Goal: Understand process/instructions: Learn how to perform a task or action

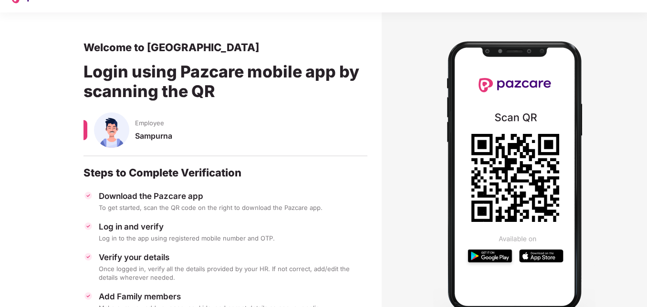
scroll to position [18, 0]
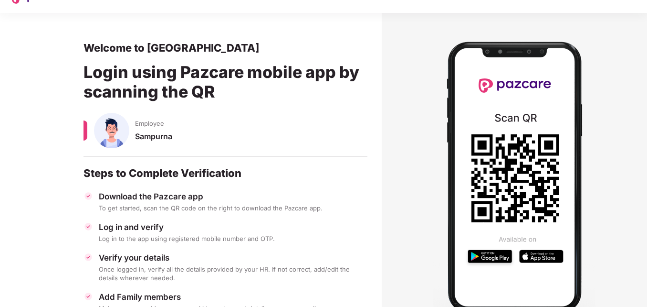
click at [144, 171] on div "Steps to Complete Verification" at bounding box center [226, 172] width 284 height 13
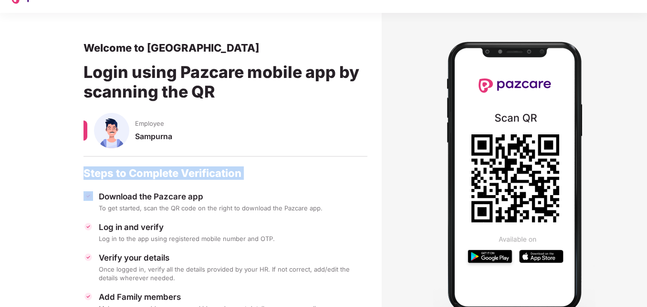
click at [144, 171] on div "Steps to Complete Verification" at bounding box center [226, 172] width 284 height 13
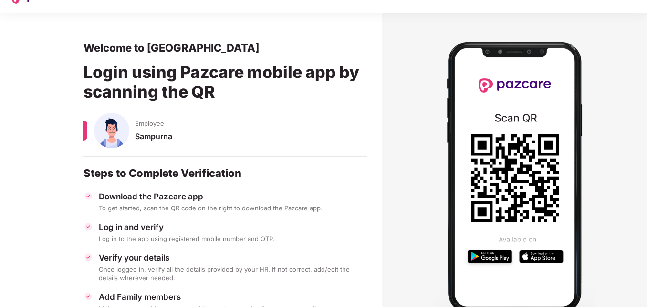
click at [140, 128] on div "Employee Sampurna" at bounding box center [226, 139] width 284 height 53
drag, startPoint x: 140, startPoint y: 128, endPoint x: 146, endPoint y: 136, distance: 9.8
click at [146, 136] on div "Sampurna" at bounding box center [251, 140] width 233 height 19
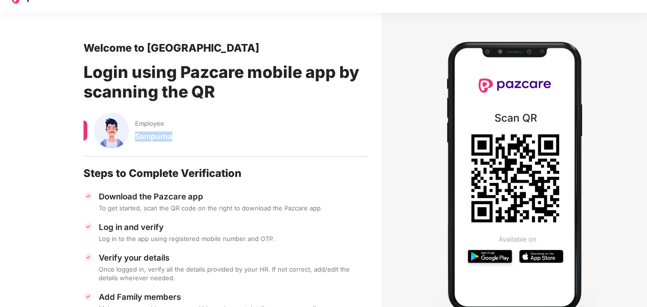
click at [146, 136] on div "Sampurna" at bounding box center [251, 140] width 233 height 19
drag, startPoint x: 146, startPoint y: 136, endPoint x: 65, endPoint y: 82, distance: 97.1
click at [65, 82] on section "Welcome to Pazcare Login using Pazcare mobile app by scanning the QR Employee S…" at bounding box center [191, 196] width 382 height 367
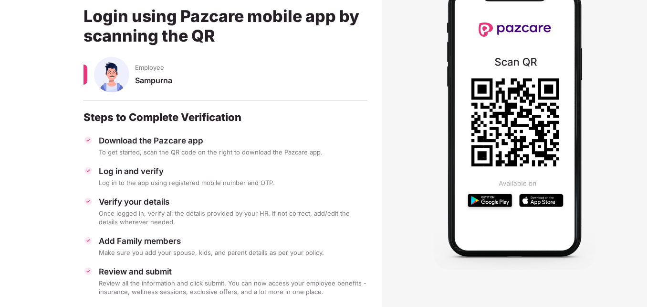
scroll to position [91, 0]
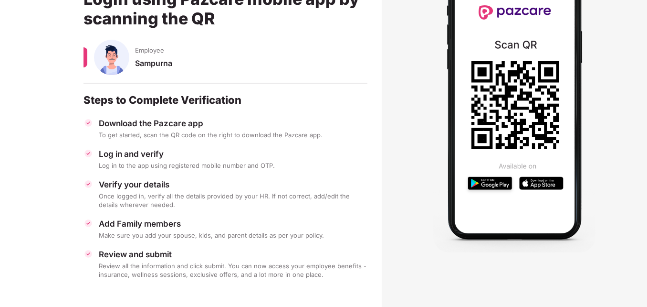
click at [156, 234] on div "Make sure you add your spouse, kids, and parent details as per your policy." at bounding box center [233, 235] width 269 height 9
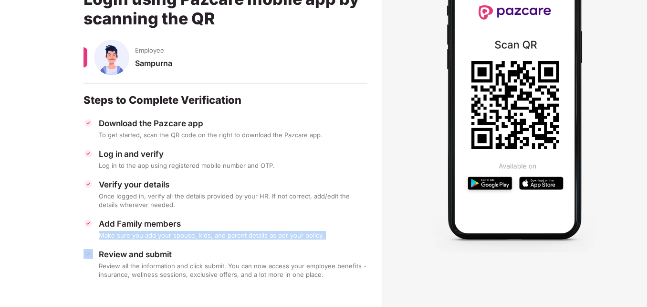
click at [156, 234] on div "Make sure you add your spouse, kids, and parent details as per your policy." at bounding box center [233, 235] width 269 height 9
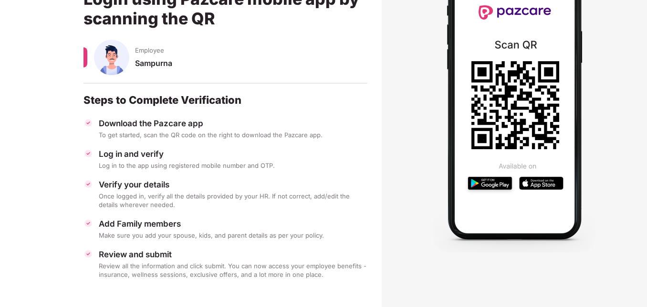
drag, startPoint x: 156, startPoint y: 234, endPoint x: 140, endPoint y: 171, distance: 65.1
click at [140, 171] on div "Download the Pazcare app To get started, scan the QR code on the right to downl…" at bounding box center [226, 198] width 284 height 160
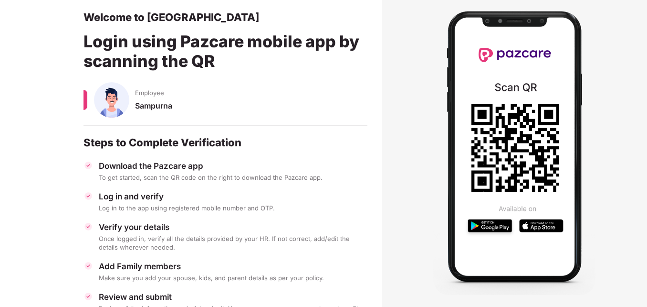
scroll to position [49, 0]
